Goal: Find contact information: Find contact information

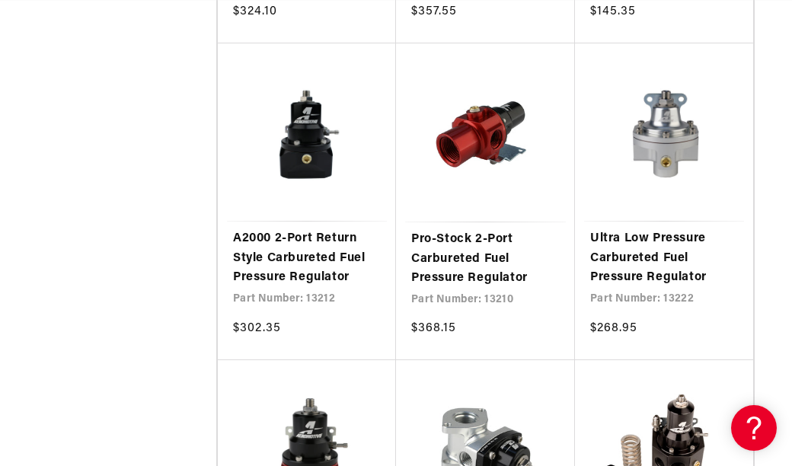
scroll to position [2362, 0]
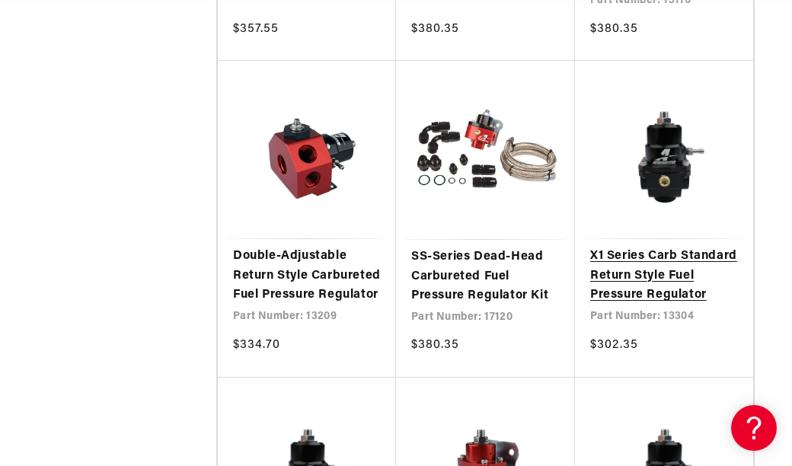
scroll to position [0, 655]
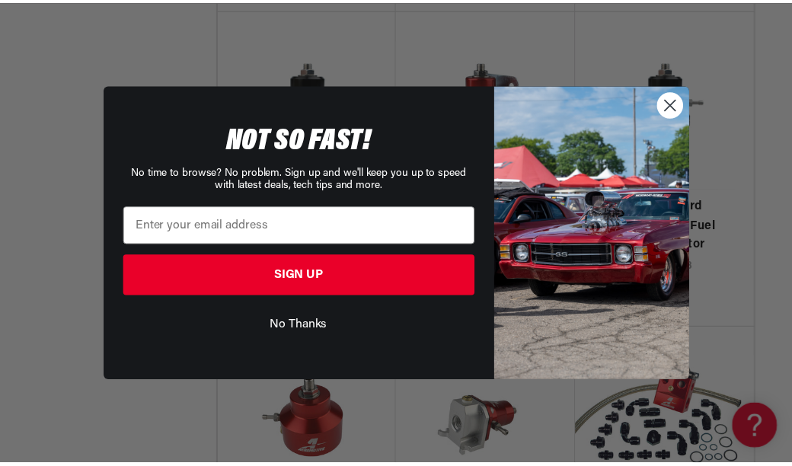
scroll to position [0, 1333]
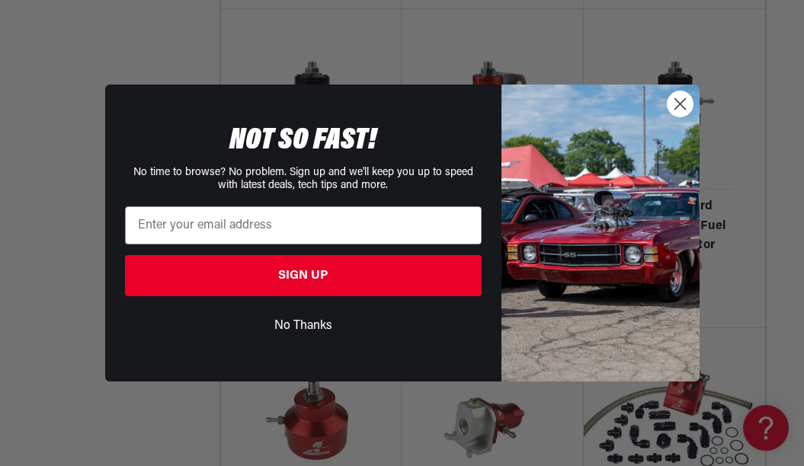
click at [50, 41] on div "Close dialog NOT SO FAST! No time to browse? No problem. Sign up and we'll keep…" at bounding box center [402, 233] width 804 height 466
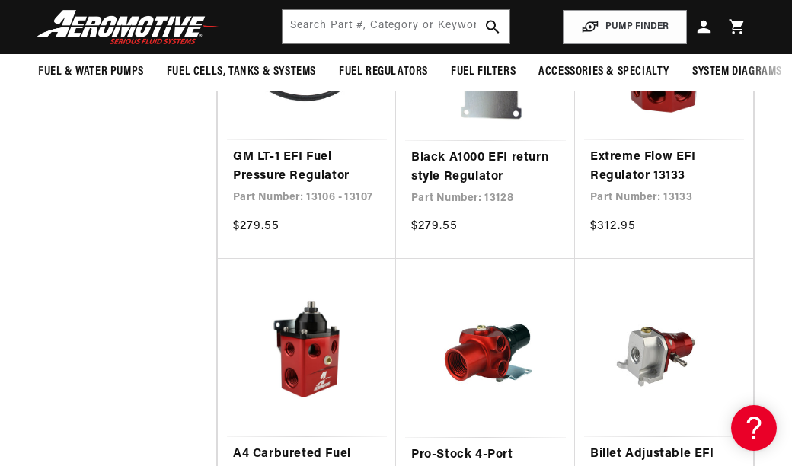
scroll to position [0, 1965]
click at [701, 26] on icon at bounding box center [704, 27] width 20 height 20
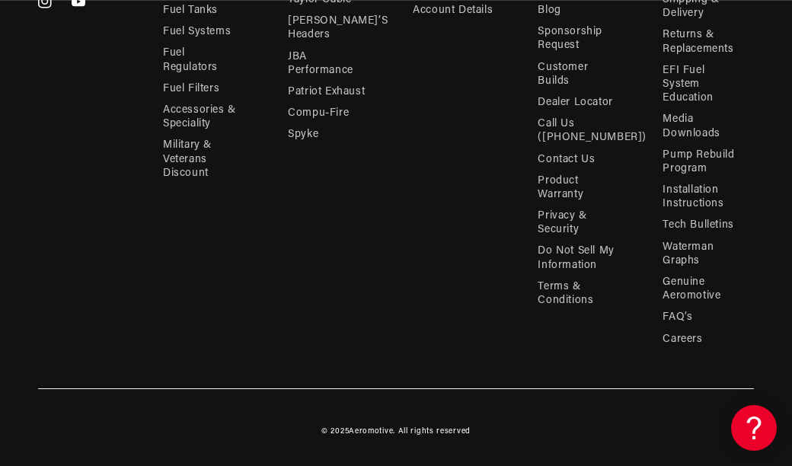
scroll to position [944, 0]
click at [581, 161] on link "Contact Us" at bounding box center [566, 159] width 57 height 21
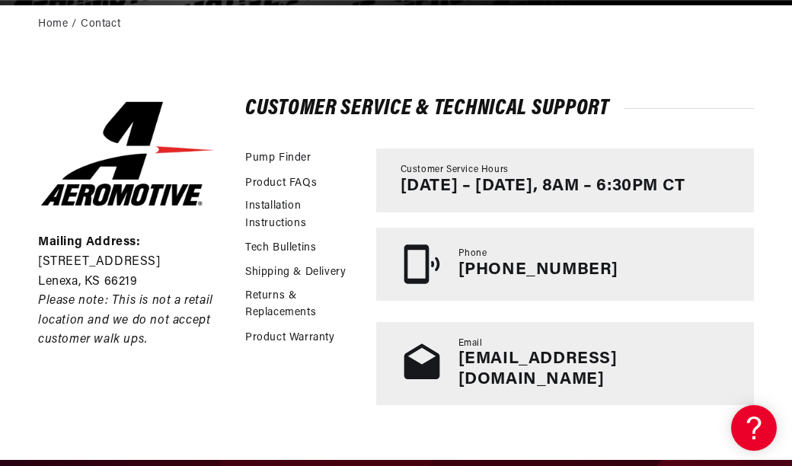
scroll to position [0, 456]
